Goal: Transaction & Acquisition: Purchase product/service

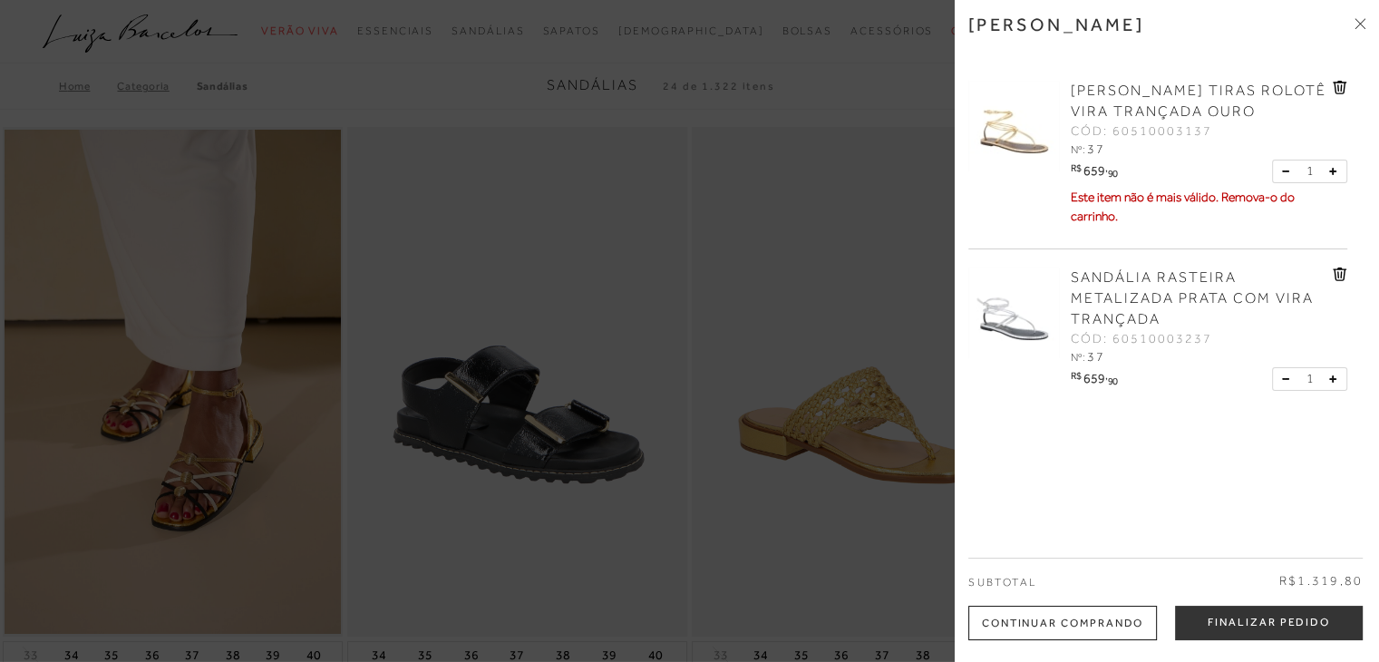
click at [1001, 142] on img at bounding box center [1013, 126] width 91 height 91
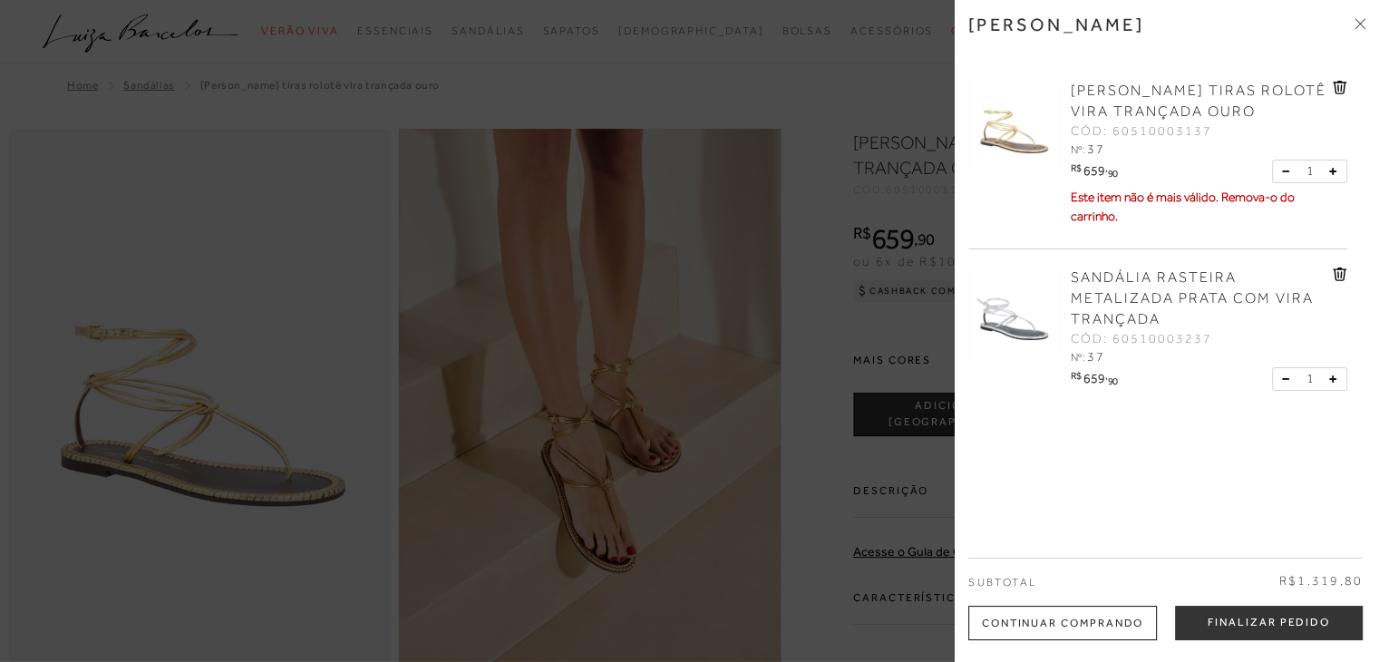
click at [667, 294] on div at bounding box center [689, 331] width 1379 height 662
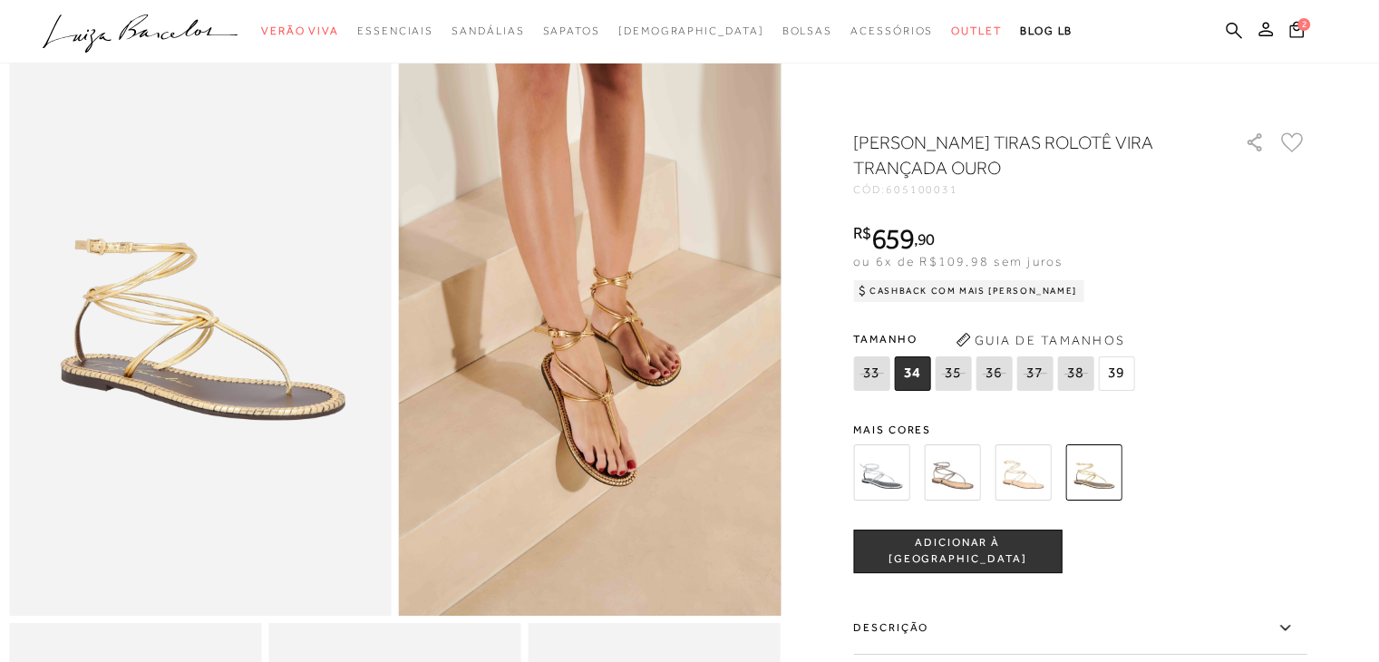
scroll to position [91, 0]
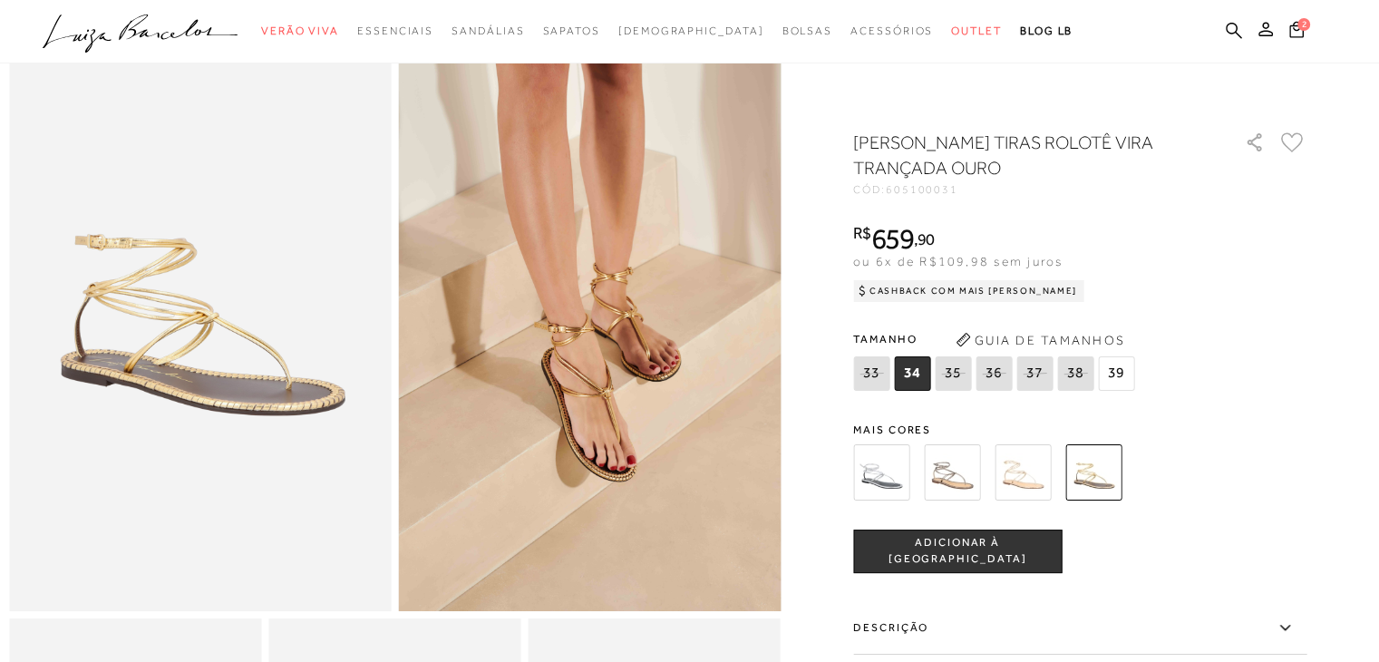
click at [1050, 476] on img at bounding box center [1022, 472] width 56 height 56
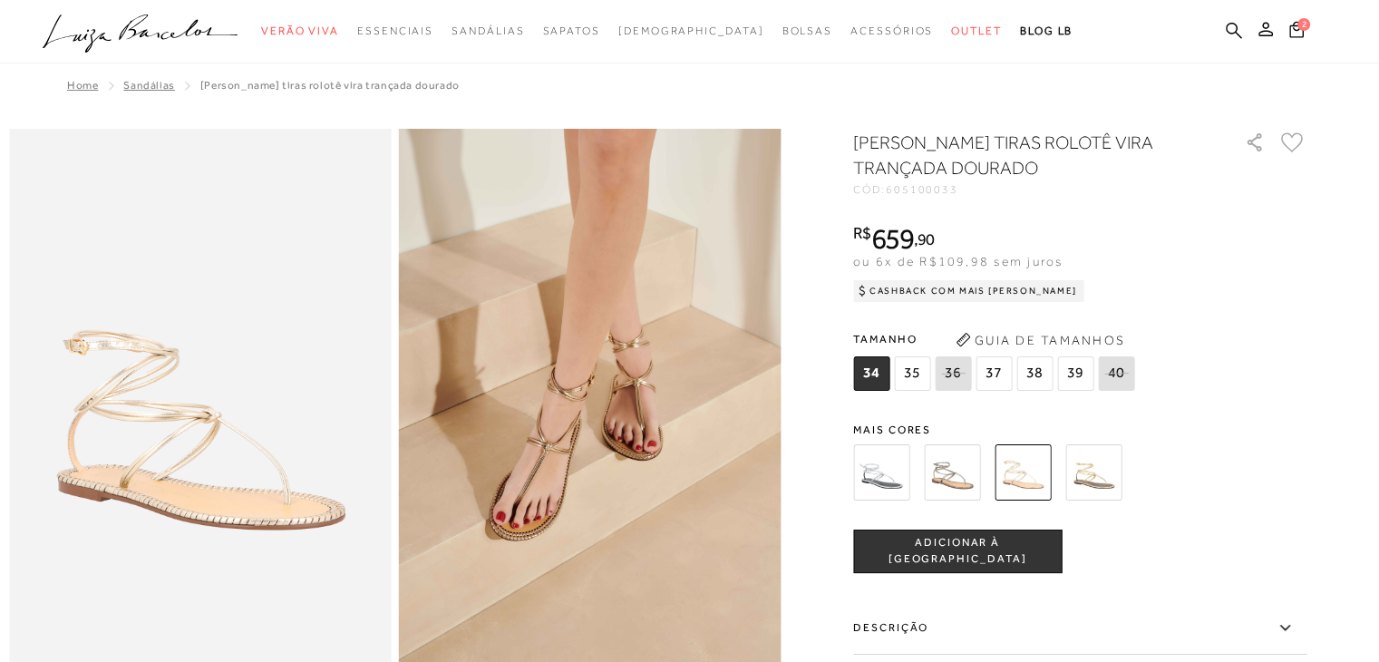
click at [879, 477] on img at bounding box center [881, 472] width 56 height 56
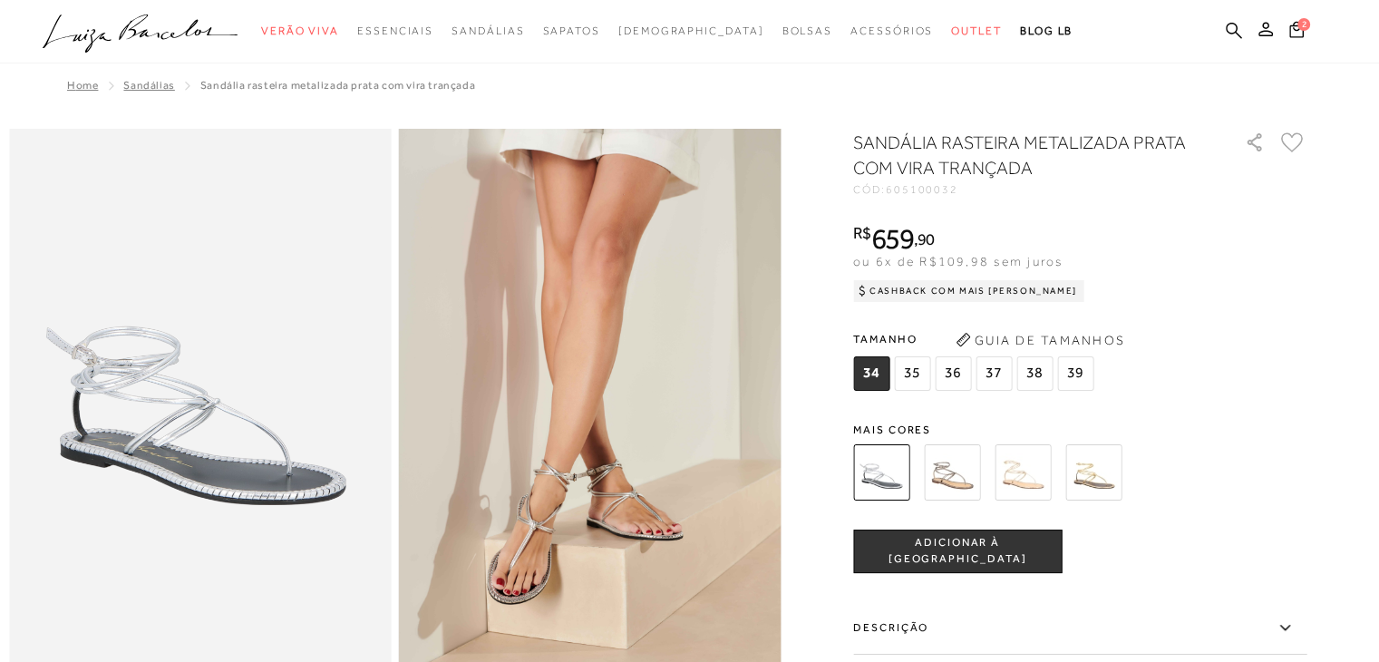
click at [1009, 471] on img at bounding box center [1022, 472] width 56 height 56
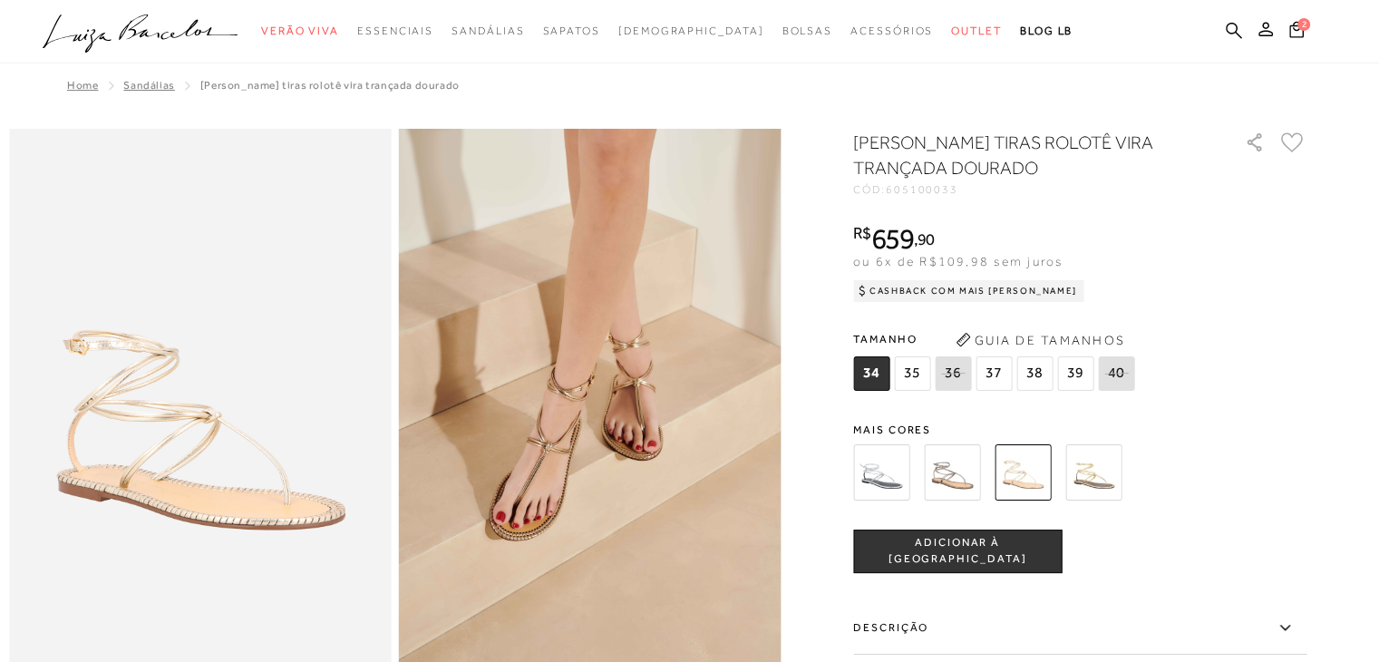
click at [993, 382] on span "37" at bounding box center [993, 373] width 36 height 34
click at [969, 546] on span "ADICIONAR À [GEOGRAPHIC_DATA]" at bounding box center [957, 551] width 207 height 32
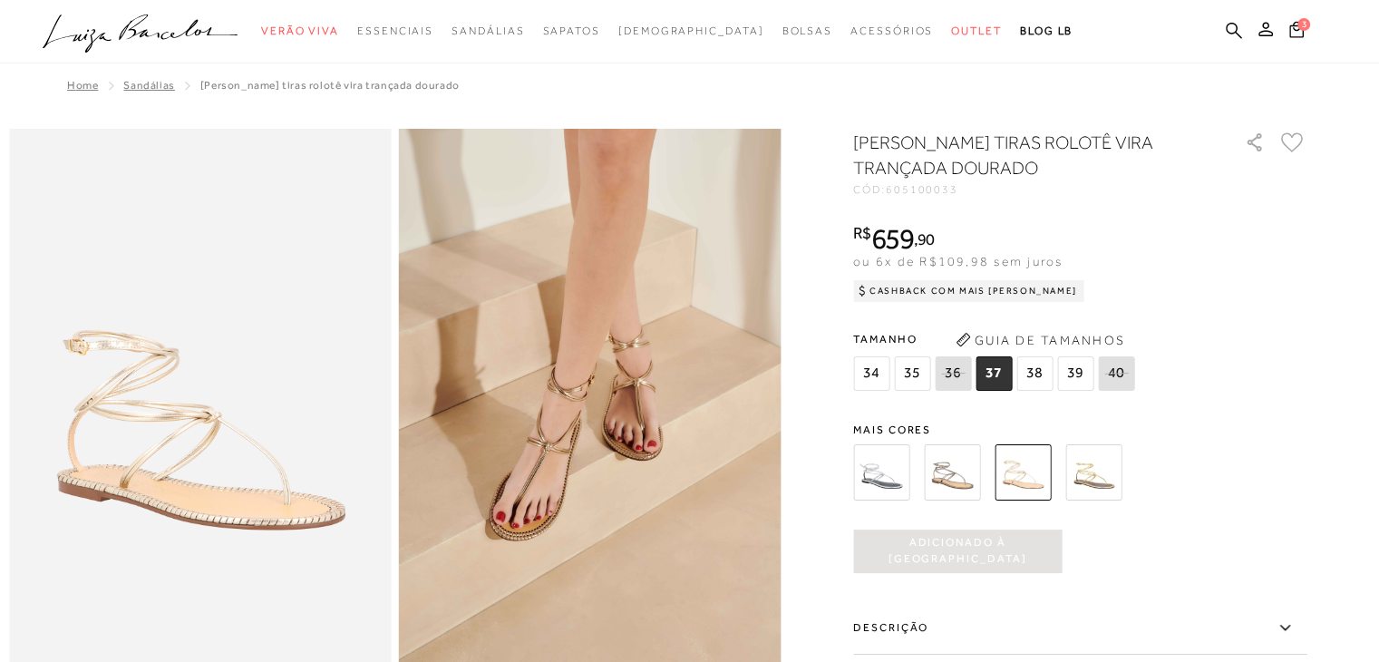
click at [1289, 16] on ul ".a{fill-rule:evenodd;} Verão Viva Em alta Favoritos das Influenciadoras Apostas…" at bounding box center [676, 32] width 1266 height 34
click at [1291, 24] on icon at bounding box center [1296, 29] width 15 height 17
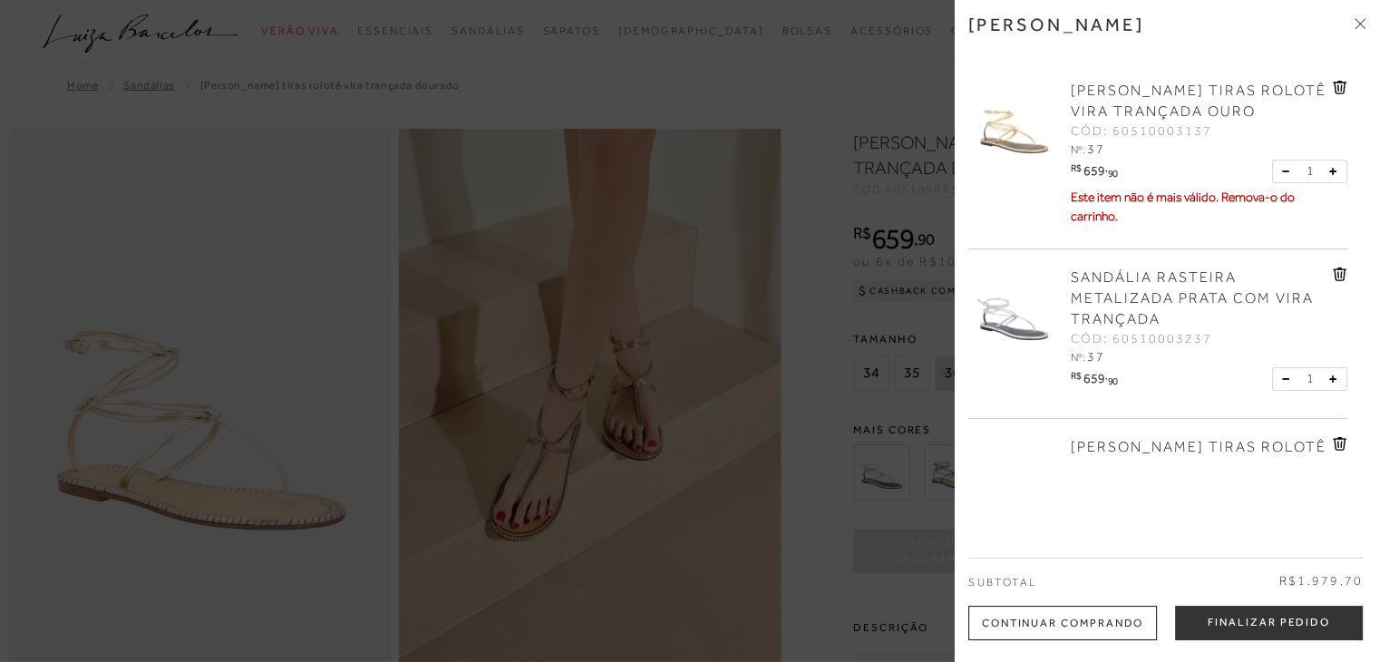
click at [1335, 83] on icon at bounding box center [1339, 88] width 14 height 14
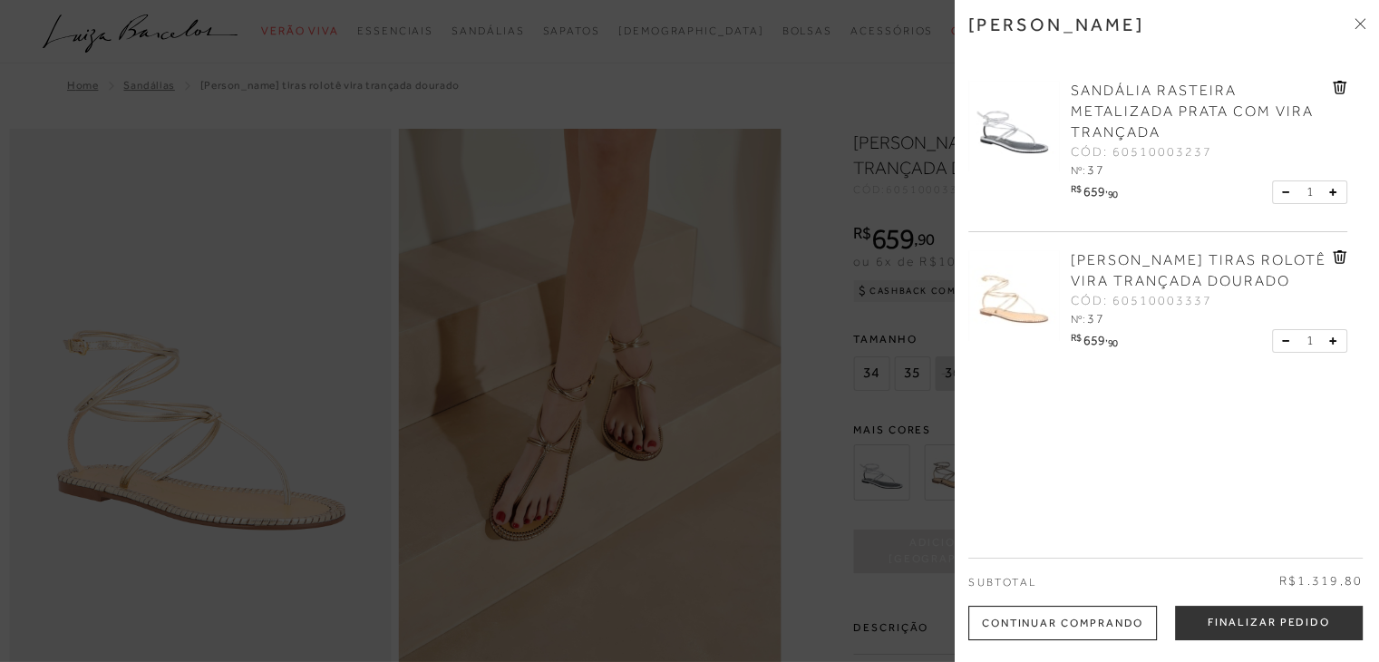
click at [631, 282] on div at bounding box center [689, 331] width 1379 height 662
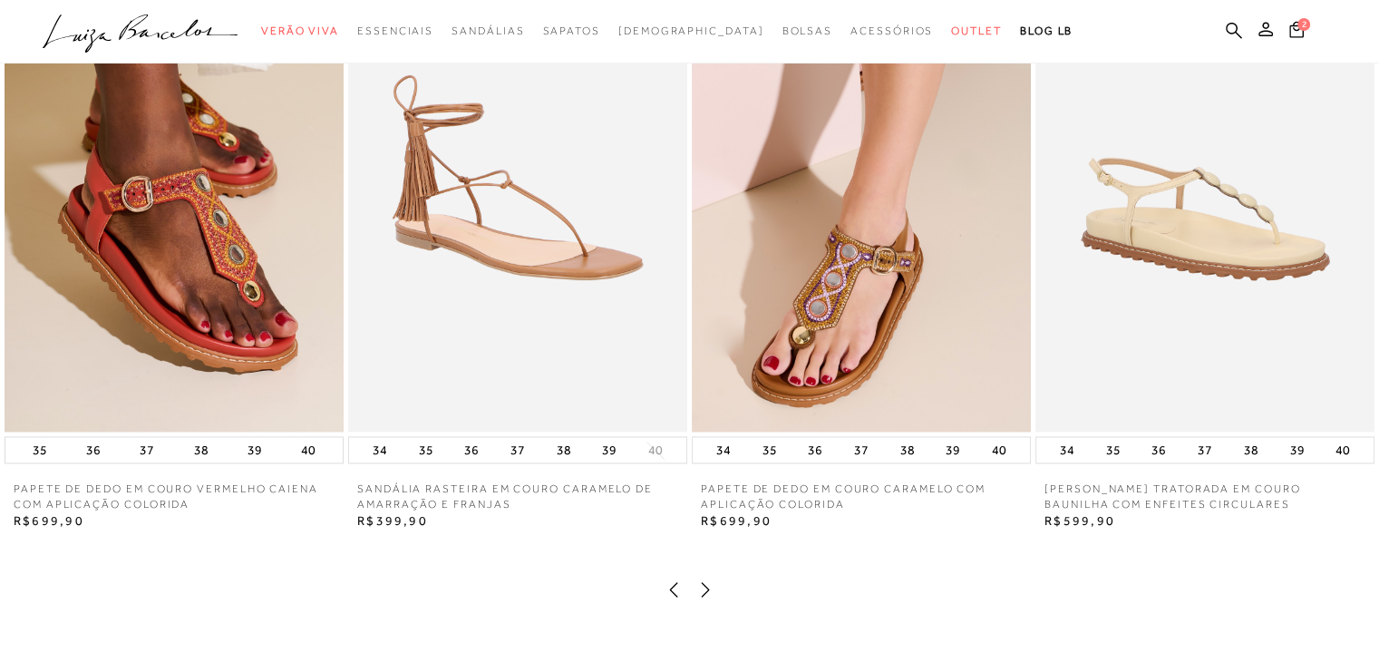
scroll to position [2629, 0]
